Goal: Information Seeking & Learning: Learn about a topic

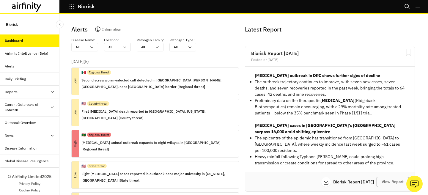
click at [48, 108] on div "Current Outbreaks of Concern" at bounding box center [27, 107] width 45 height 11
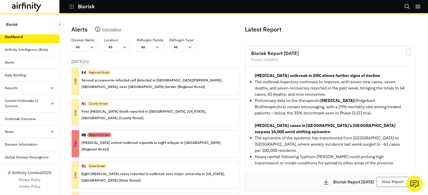
click at [73, 6] on icon "button" at bounding box center [71, 6] width 5 height 5
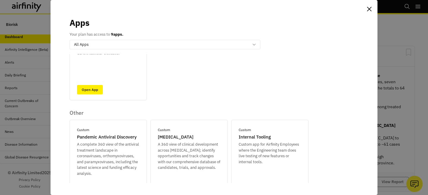
scroll to position [261, 0]
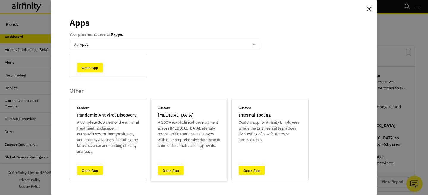
click at [172, 170] on link "Open App" at bounding box center [171, 170] width 26 height 9
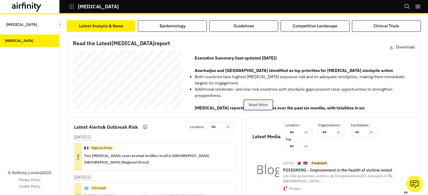
click at [255, 107] on button "Read More" at bounding box center [258, 105] width 29 height 10
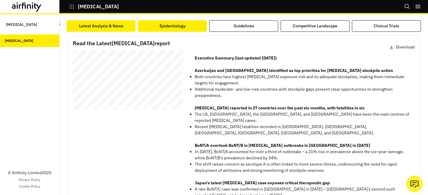
click at [170, 24] on div "Epidemiology" at bounding box center [173, 26] width 26 height 6
